Goal: Task Accomplishment & Management: Manage account settings

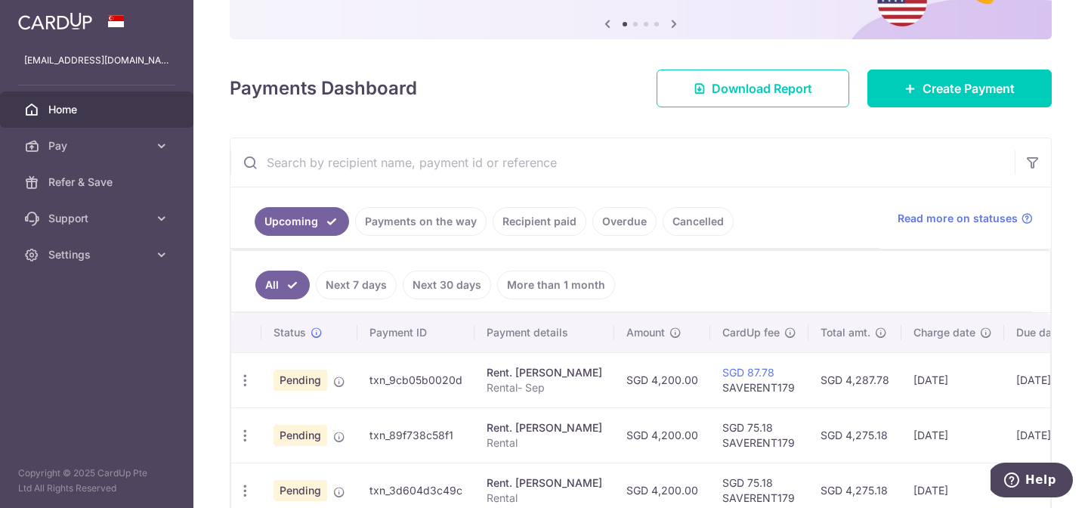
scroll to position [348, 0]
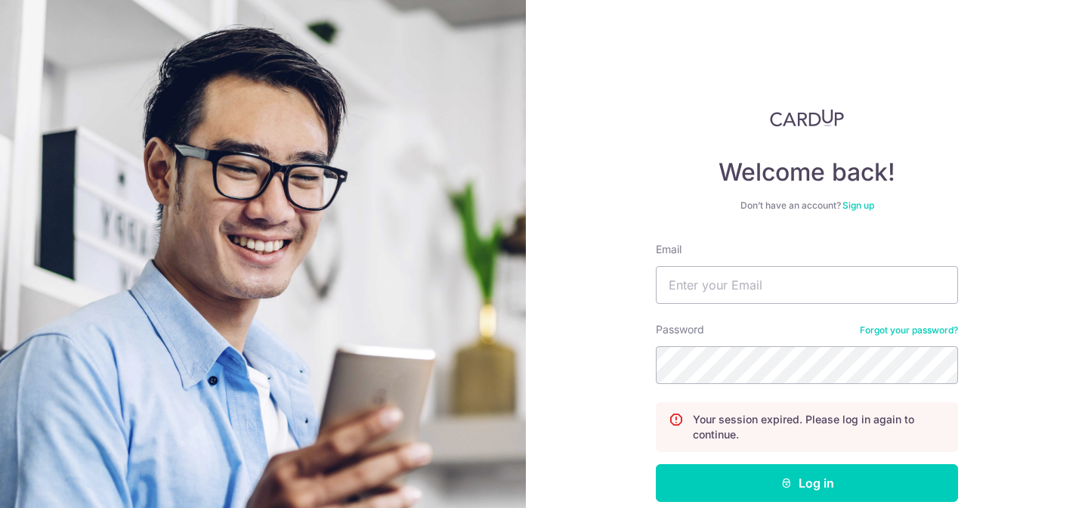
click at [740, 289] on input "Email" at bounding box center [807, 285] width 302 height 38
click at [754, 278] on input "Email" at bounding box center [807, 285] width 302 height 38
type input "[EMAIL_ADDRESS][DOMAIN_NAME]"
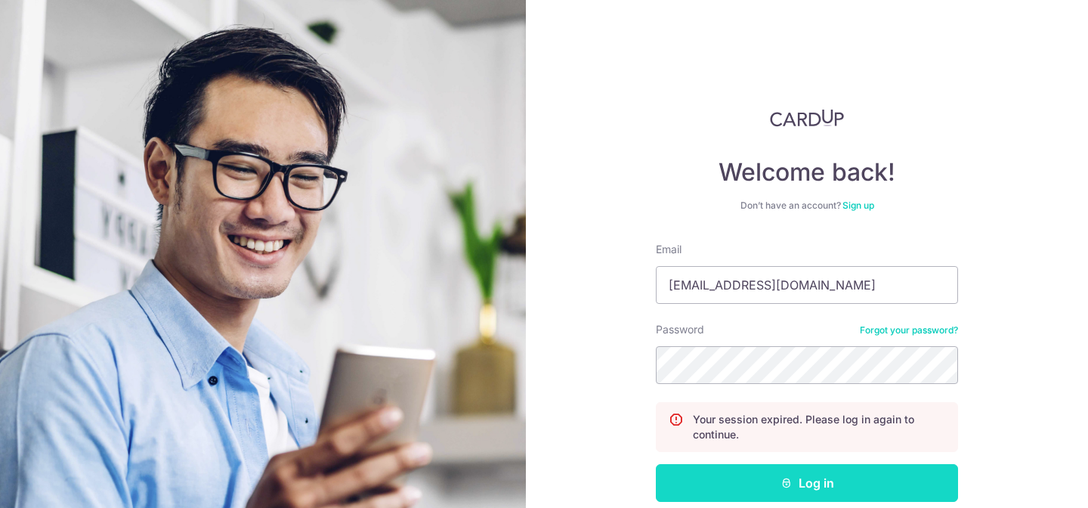
click at [802, 476] on button "Log in" at bounding box center [807, 483] width 302 height 38
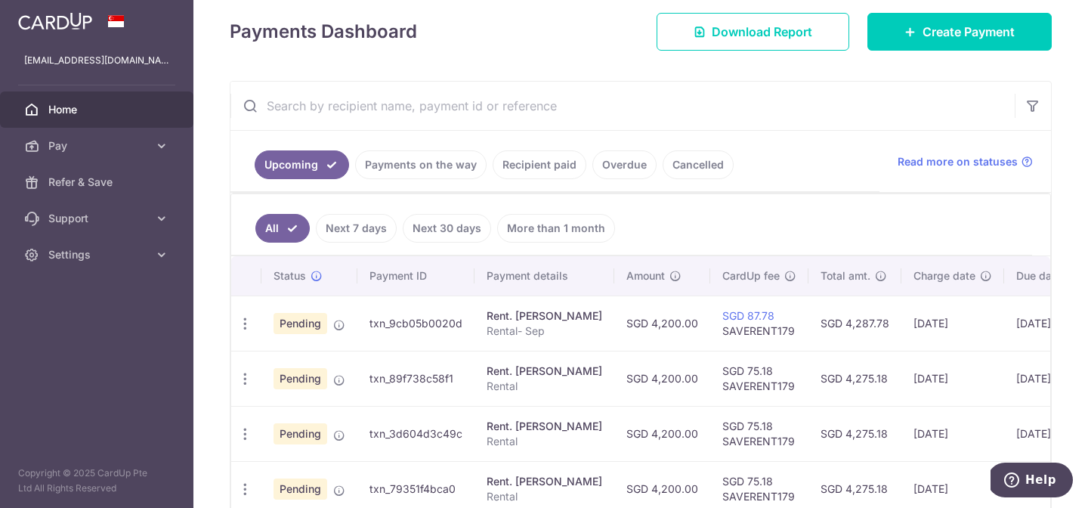
scroll to position [196, 0]
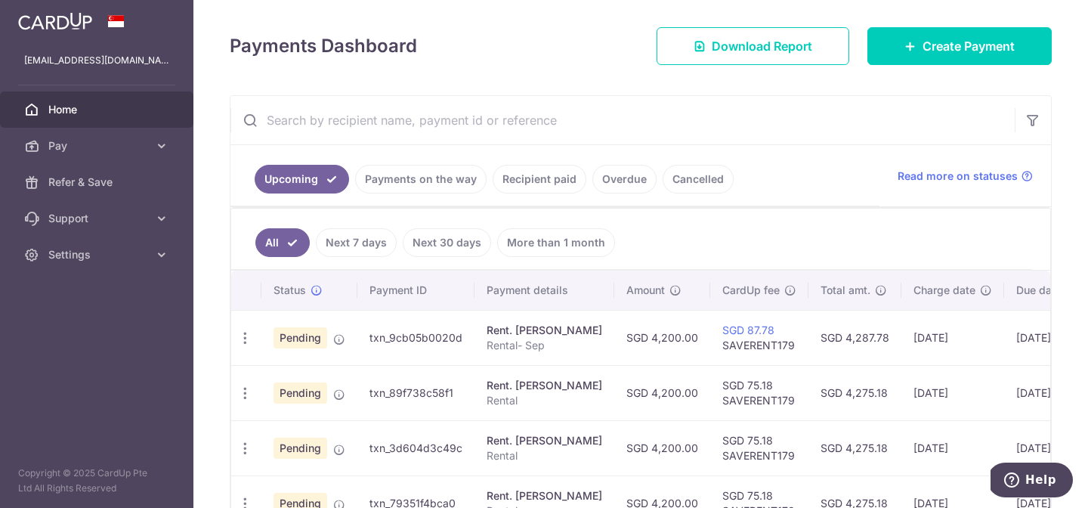
click at [357, 242] on link "Next 7 days" at bounding box center [356, 242] width 81 height 29
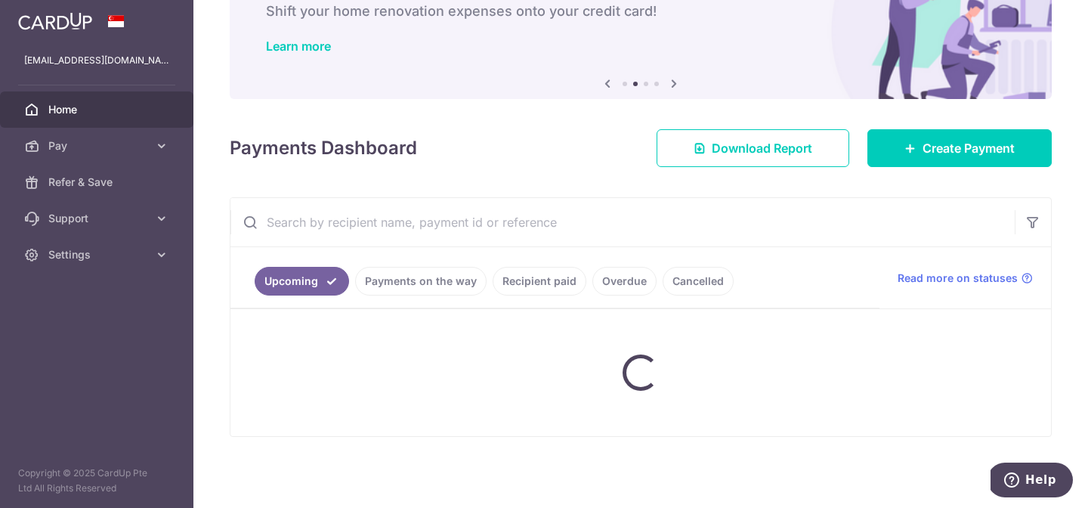
scroll to position [128, 0]
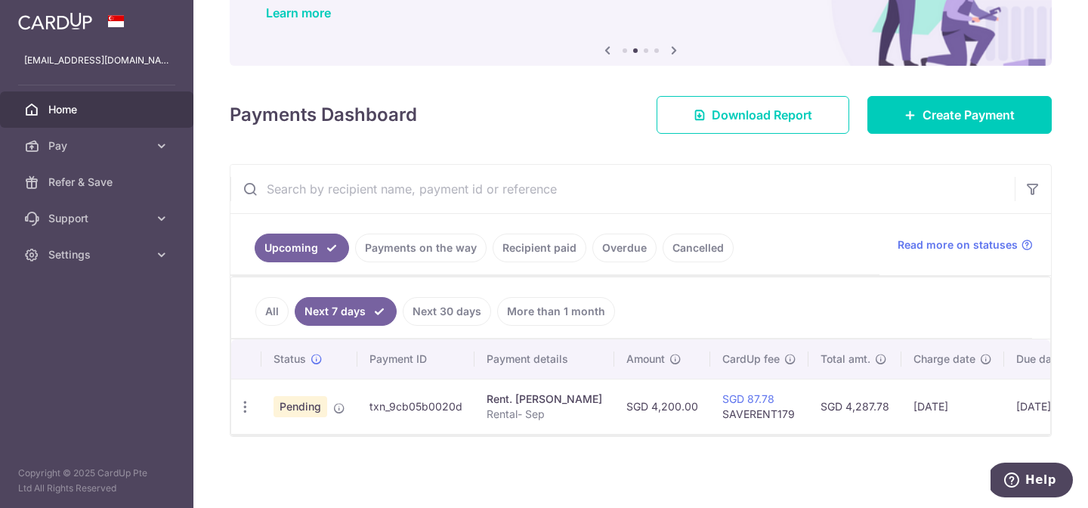
click at [455, 319] on link "Next 30 days" at bounding box center [447, 311] width 88 height 29
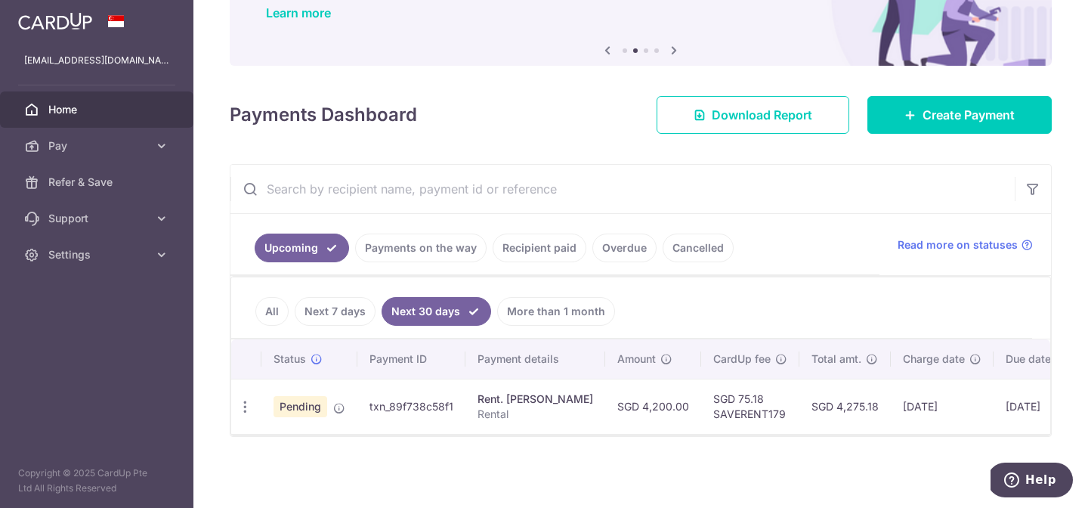
click at [265, 311] on link "All" at bounding box center [271, 311] width 33 height 29
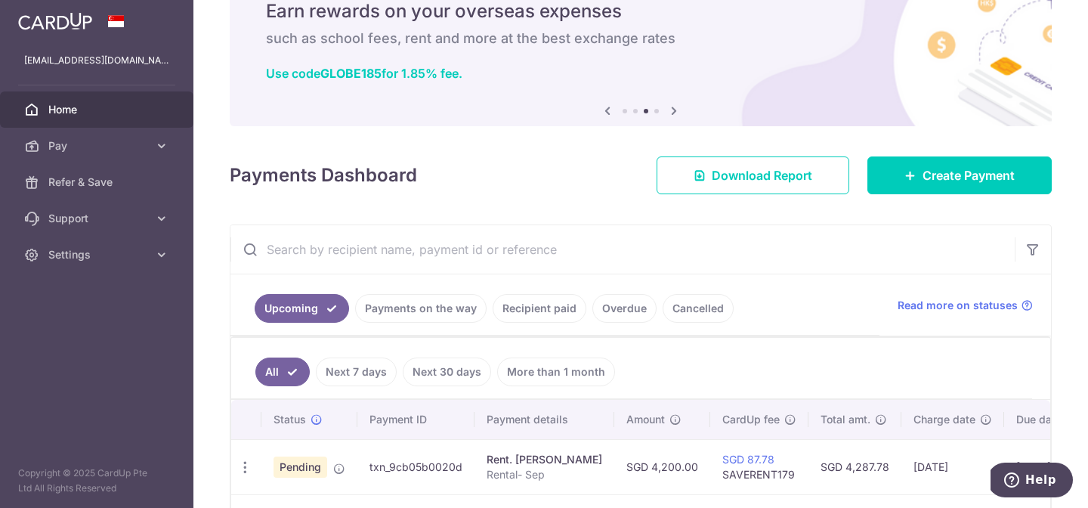
scroll to position [36, 0]
